Goal: Find specific page/section: Find specific page/section

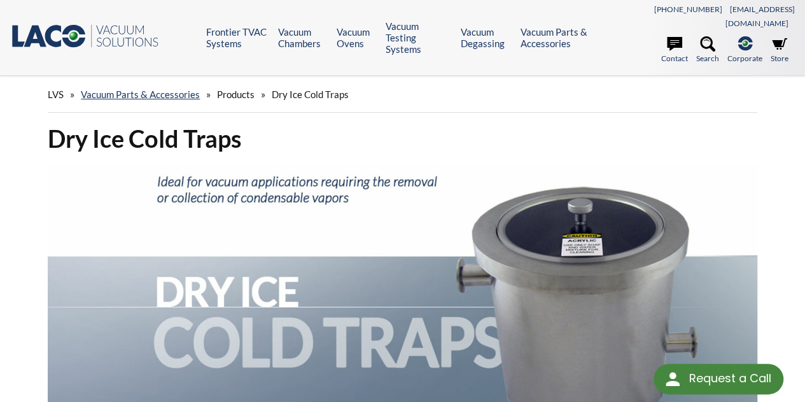
click at [225, 89] on span "Products" at bounding box center [236, 94] width 38 height 11
click at [250, 89] on span "Products" at bounding box center [236, 94] width 38 height 11
click at [234, 89] on span "Products" at bounding box center [236, 94] width 38 height 11
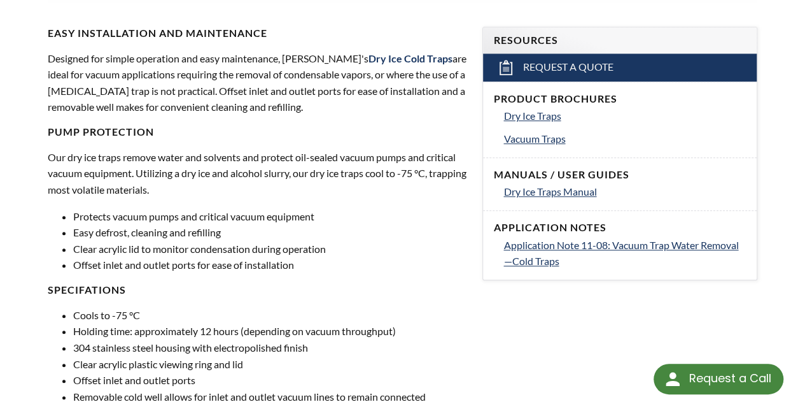
scroll to position [364, 0]
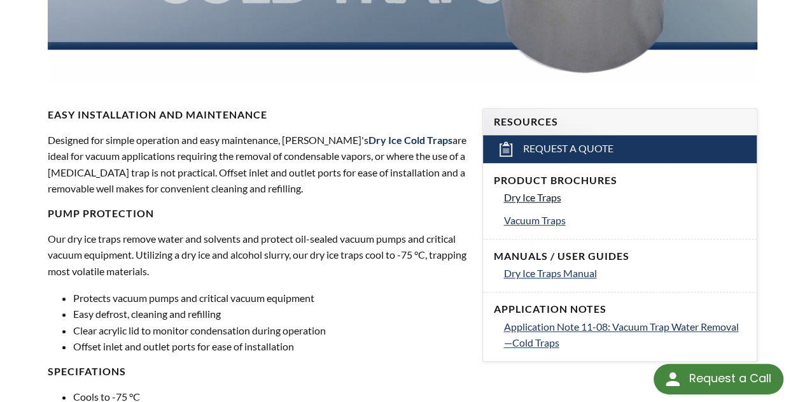
click at [526, 191] on span "Dry Ice Traps" at bounding box center [532, 197] width 57 height 12
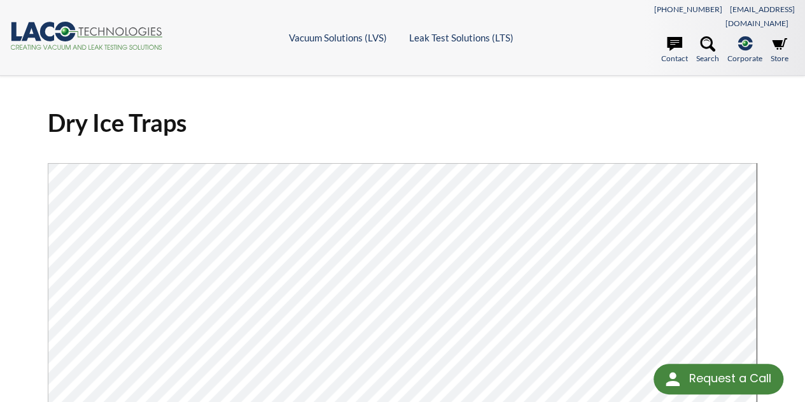
select select "Language Translate Widget"
